Goal: Task Accomplishment & Management: Manage account settings

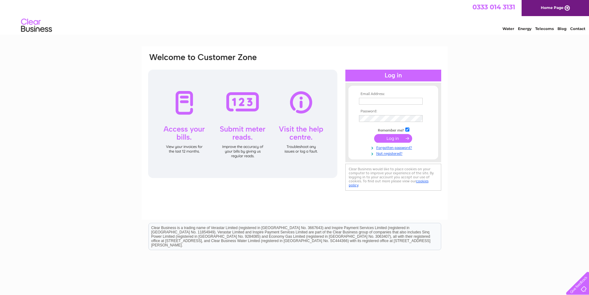
type input "[EMAIL_ADDRESS][DOMAIN_NAME]"
click at [390, 140] on input "submit" at bounding box center [393, 138] width 38 height 9
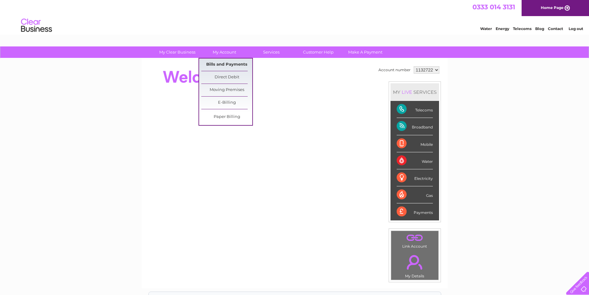
click at [230, 62] on link "Bills and Payments" at bounding box center [226, 64] width 51 height 12
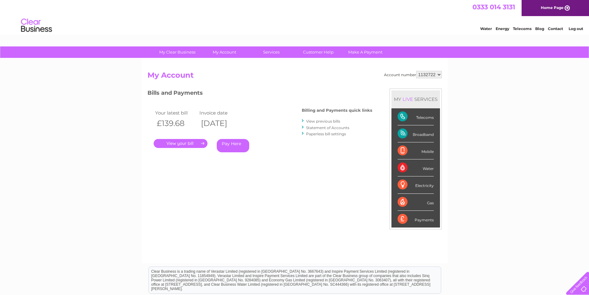
click at [180, 143] on link "." at bounding box center [181, 143] width 54 height 9
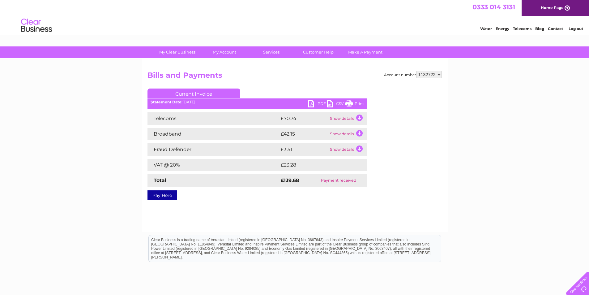
click at [311, 104] on link "PDF" at bounding box center [317, 104] width 19 height 9
